Goal: Obtain resource: Download file/media

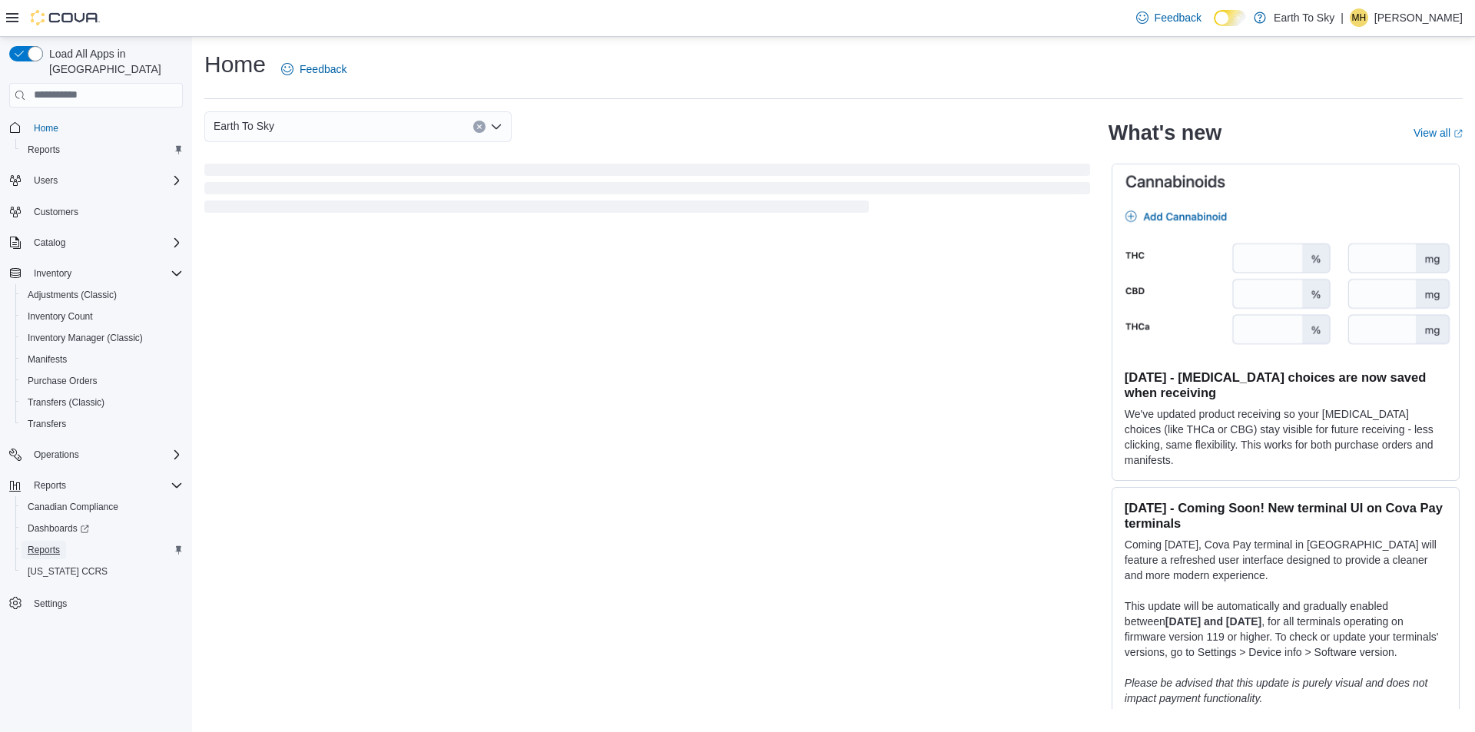
click at [62, 541] on link "Reports" at bounding box center [44, 550] width 45 height 18
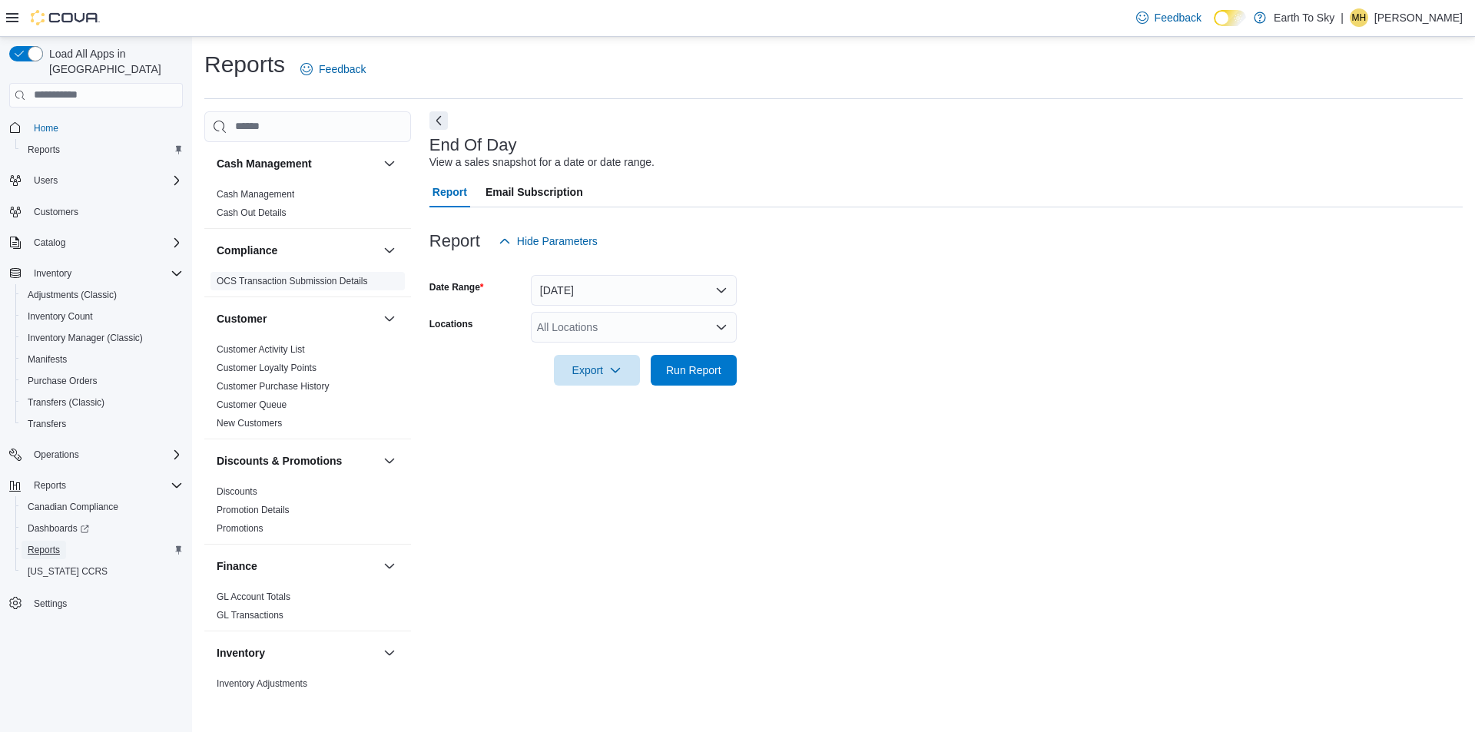
scroll to position [384, 0]
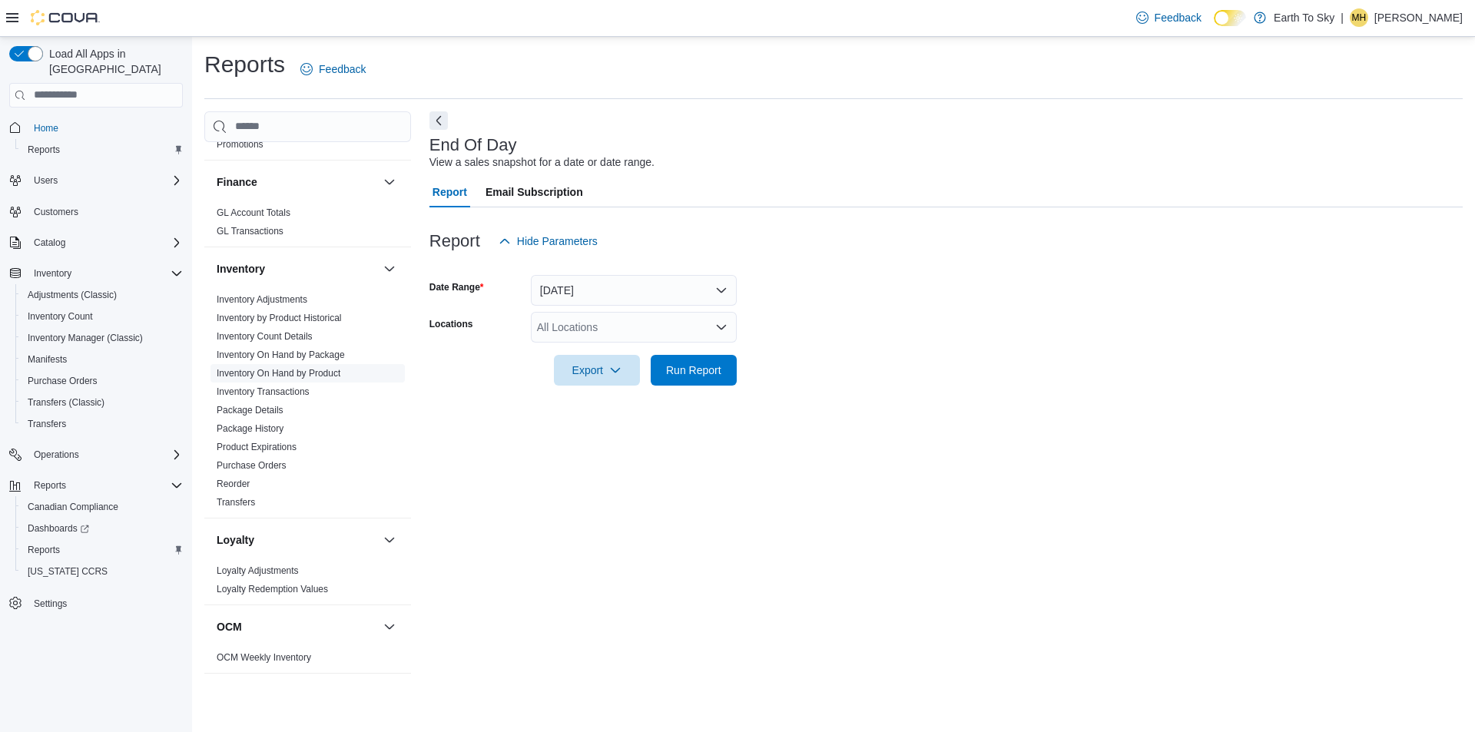
click at [323, 371] on link "Inventory On Hand by Product" at bounding box center [279, 373] width 124 height 11
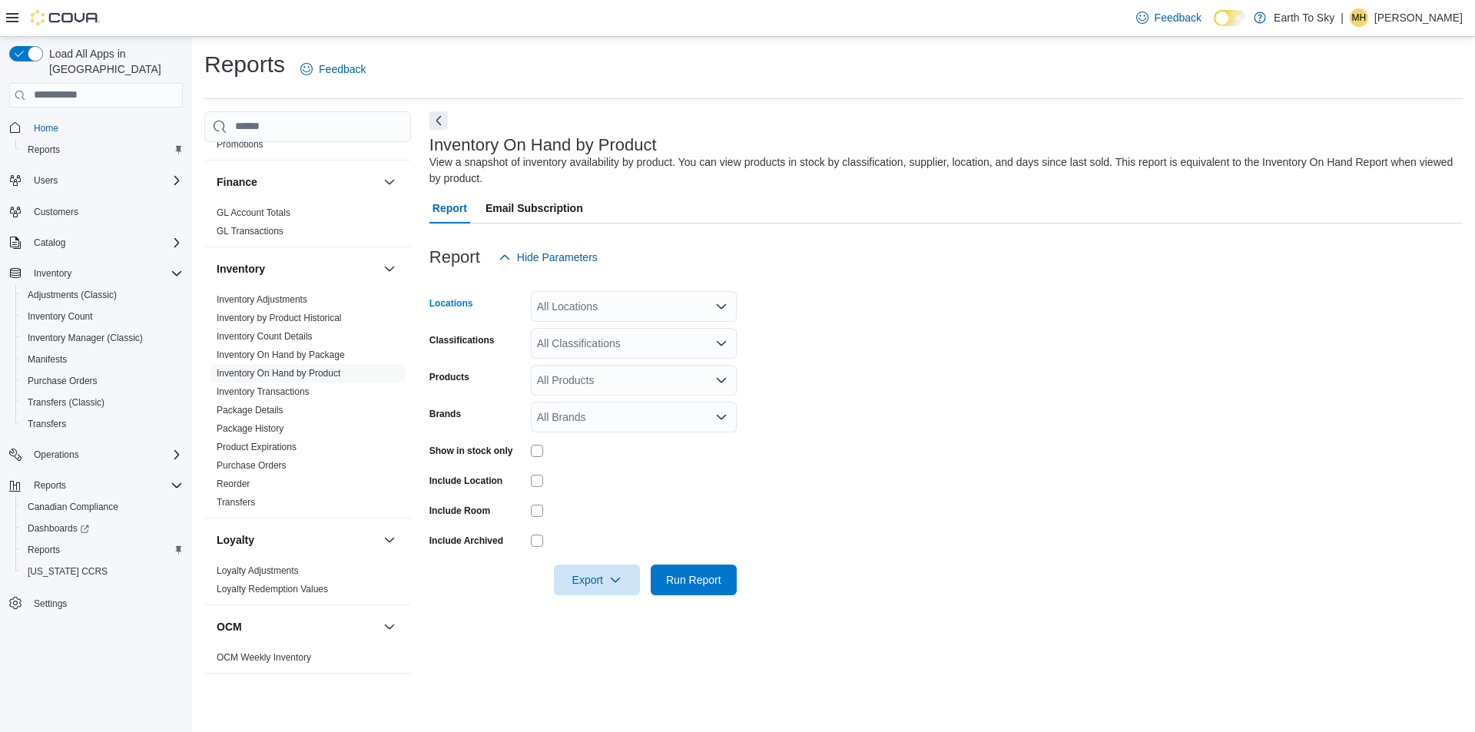
click at [631, 304] on div "All Locations" at bounding box center [634, 306] width 206 height 31
click at [559, 422] on icon "Choose from the following options" at bounding box center [554, 422] width 12 height 12
click at [817, 406] on form "Locations Trail Combo box. Selected. Trail. Press Backspace to delete Trail. Co…" at bounding box center [945, 434] width 1033 height 323
click at [720, 342] on icon "Open list of options" at bounding box center [721, 343] width 12 height 12
click at [654, 439] on div "Dried Flower" at bounding box center [633, 436] width 187 height 15
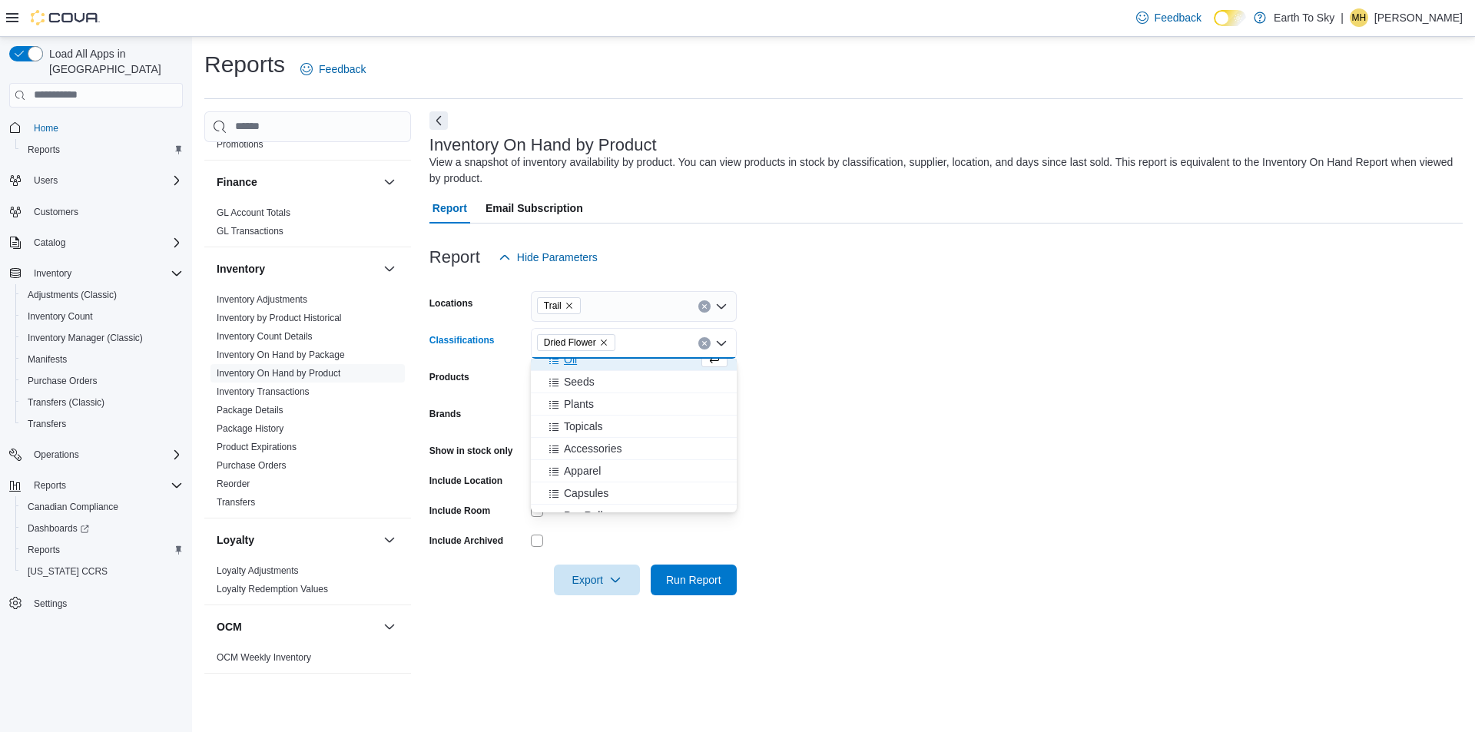
scroll to position [154, 0]
click at [598, 442] on span "Pre-Roll" at bounding box center [583, 438] width 39 height 15
click at [607, 394] on span "Vape Accessories" at bounding box center [606, 396] width 84 height 15
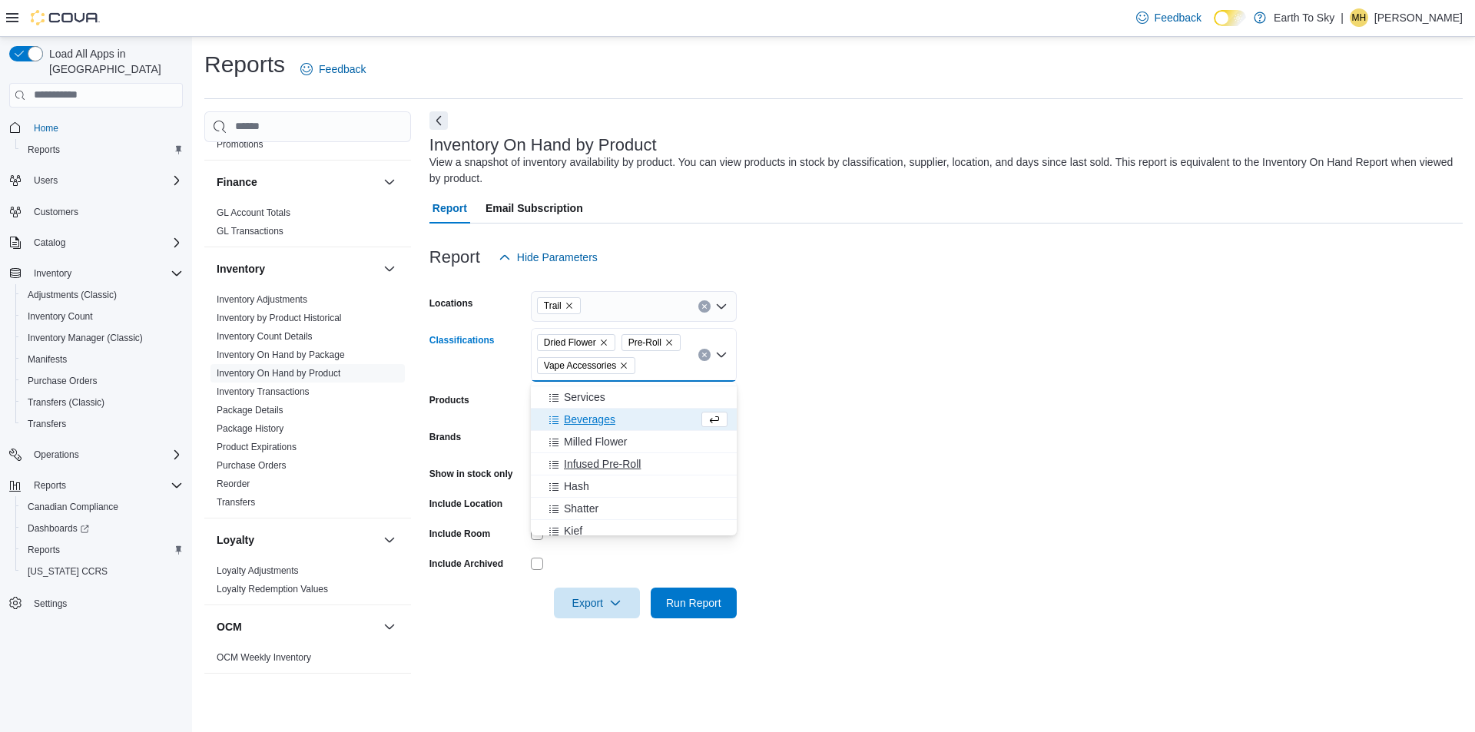
click at [611, 460] on span "Infused Pre-Roll" at bounding box center [602, 463] width 77 height 15
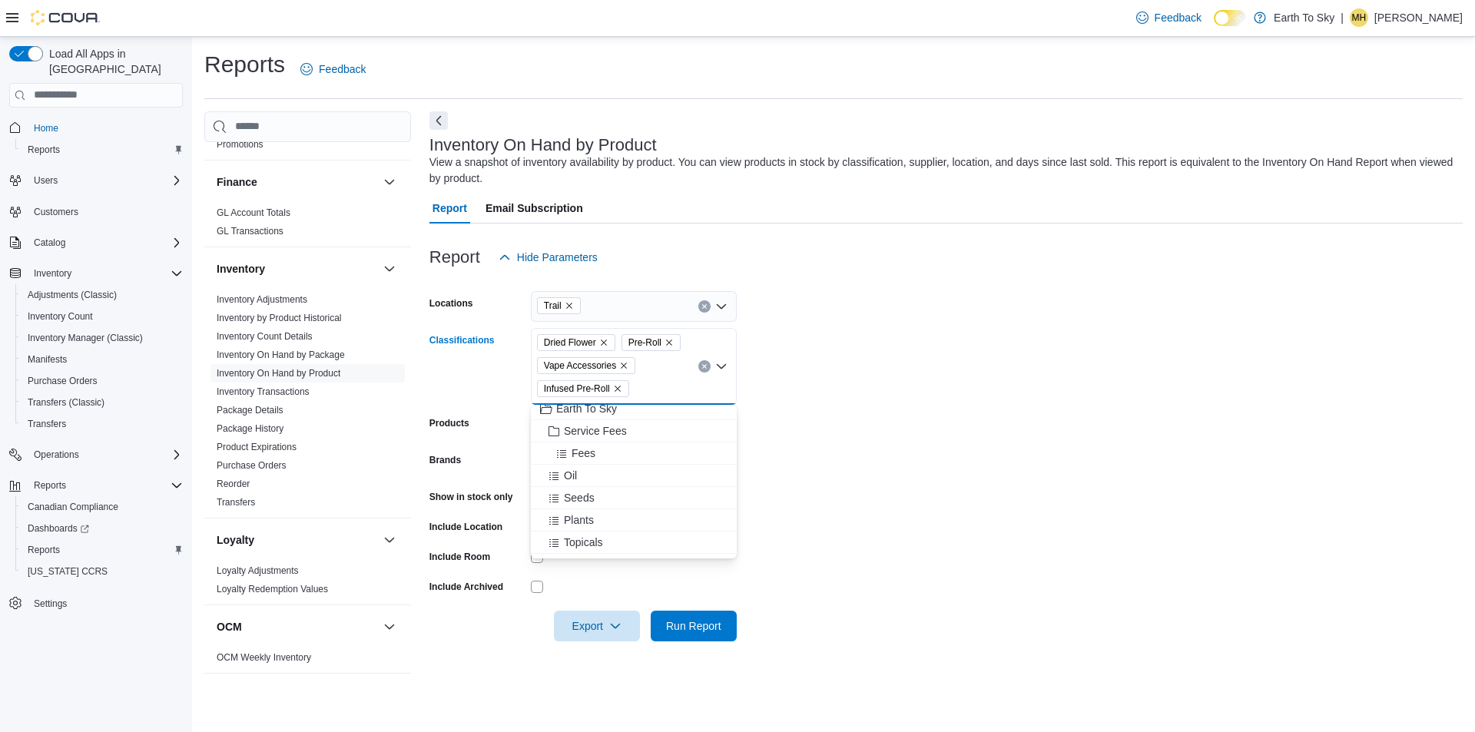
scroll to position [84, 0]
click at [614, 485] on span "Accessories" at bounding box center [593, 487] width 58 height 15
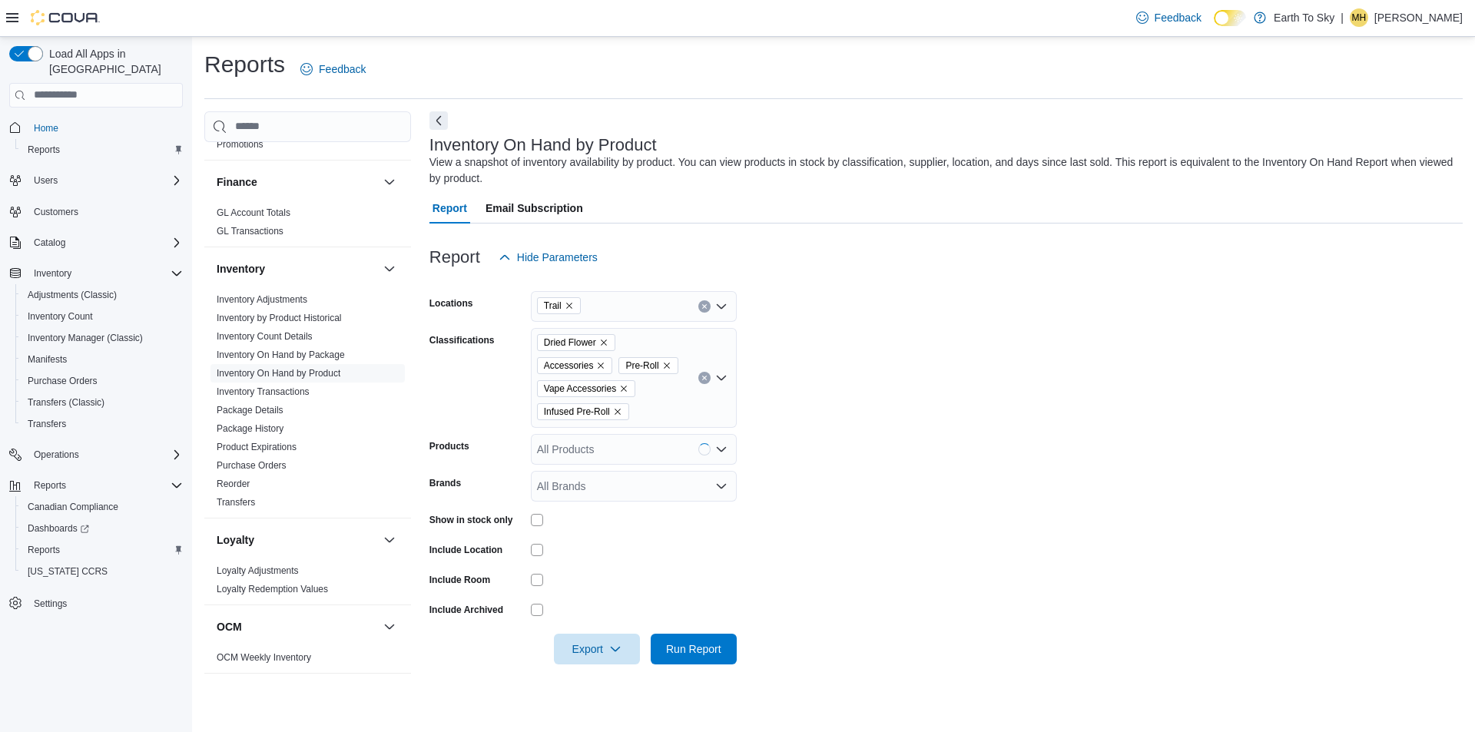
click at [942, 458] on form "Locations Trail Classifications Dried Flower Accessories Pre-Roll Vape Accessor…" at bounding box center [945, 469] width 1033 height 392
click at [581, 652] on span "Export" at bounding box center [597, 648] width 68 height 31
click at [590, 562] on span "Export to Excel" at bounding box center [599, 557] width 69 height 12
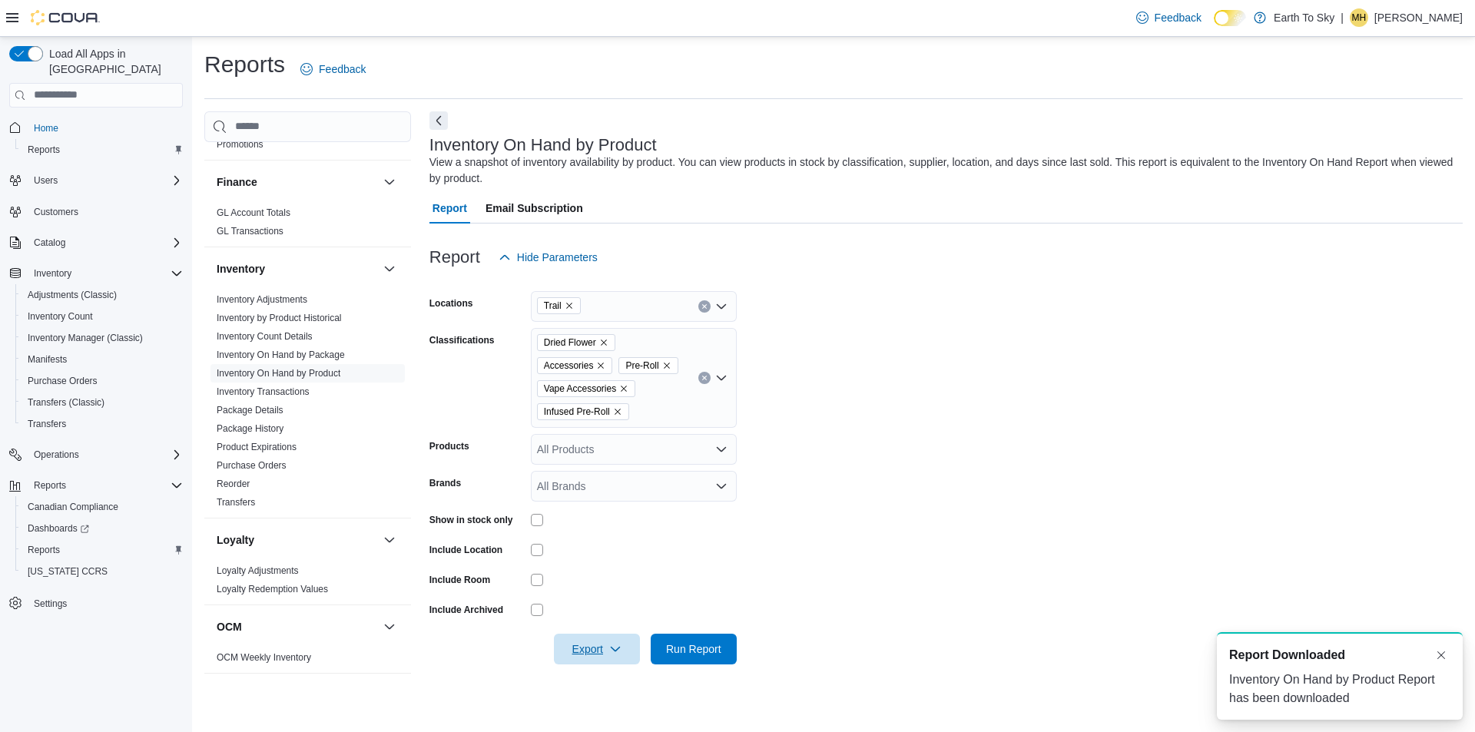
scroll to position [0, 0]
